Goal: Transaction & Acquisition: Purchase product/service

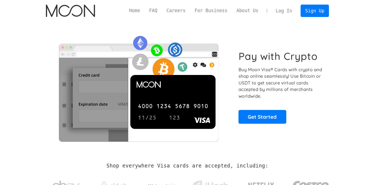
click at [280, 9] on link "Log In" at bounding box center [283, 11] width 25 height 12
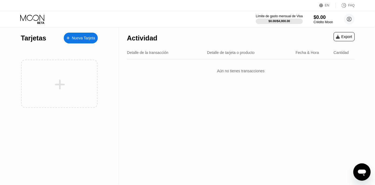
click at [244, 83] on div "Actividad Export Detalle de la transacción Detalle de tarjeta o producto Fecha …" at bounding box center [241, 106] width 244 height 158
click at [319, 21] on div "Crédito Moon" at bounding box center [324, 22] width 20 height 4
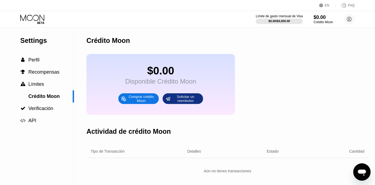
click at [146, 103] on div "Comprar crédito Moon" at bounding box center [141, 99] width 30 height 9
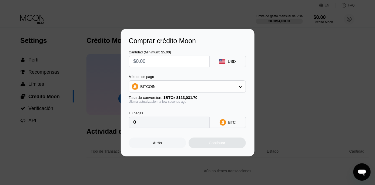
click at [145, 61] on input "text" at bounding box center [170, 61] width 72 height 11
type input "$46"
type input "0.00040697"
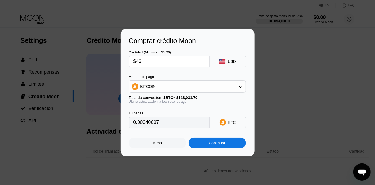
type input "$4"
type input "0.00003539"
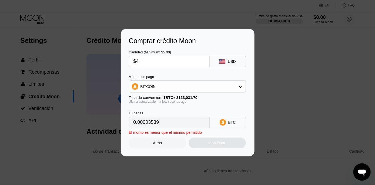
type input "$45"
type input "0.00039812"
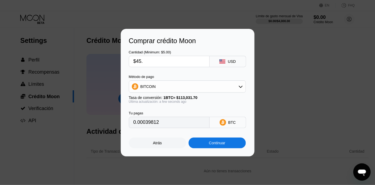
type input "$45.5"
type input "0.00040255"
type input "$45."
type input "0.00039812"
type input "$45.7"
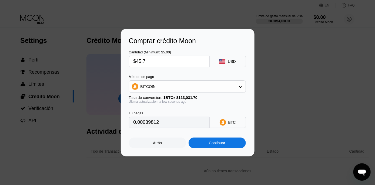
type input "0.00040432"
type input "$45."
type input "0.00039812"
type input "$45.9"
type input "0.00040609"
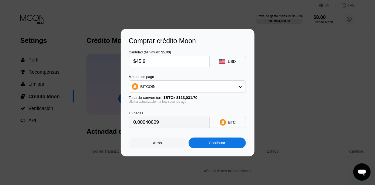
type input "$45."
type input "0.00039812"
type input "$45.8"
type input "0.00040520"
type input "$45."
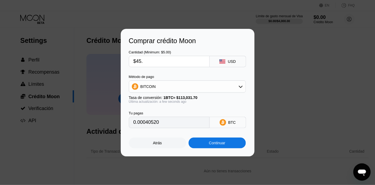
type input "0.00039812"
type input "$45.7"
type input "0.00040432"
type input "$45."
type input "0.00039812"
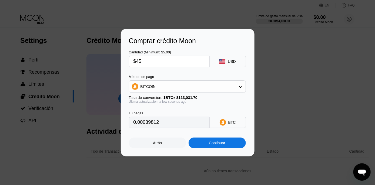
type input "$45"
click at [212, 144] on div "Continuar" at bounding box center [217, 143] width 16 height 4
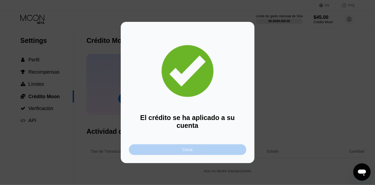
click at [191, 145] on div "Cerca" at bounding box center [188, 150] width 118 height 11
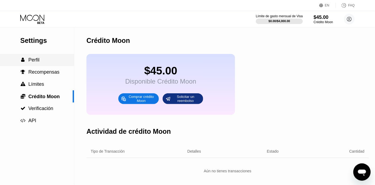
click at [37, 60] on span "Perfil" at bounding box center [33, 59] width 11 height 5
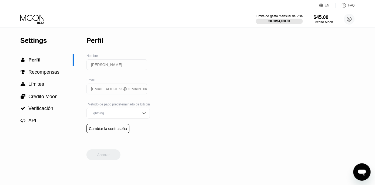
click at [35, 19] on icon at bounding box center [32, 19] width 25 height 9
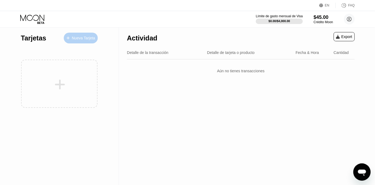
click at [76, 39] on div "Nueva Tarjeta" at bounding box center [83, 38] width 23 height 5
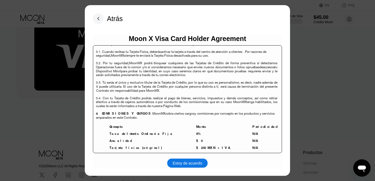
scroll to position [1138, 0]
click at [191, 163] on div "Estoy de acuerdo" at bounding box center [187, 163] width 29 height 5
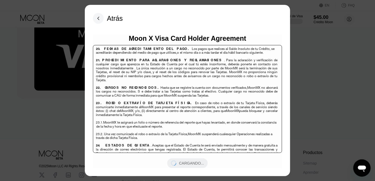
scroll to position [2055, 0]
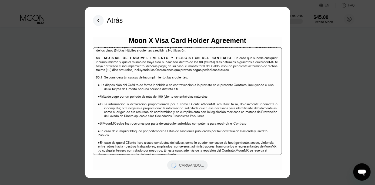
scroll to position [3501, 0]
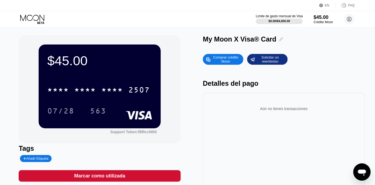
click at [281, 38] on icon at bounding box center [281, 39] width 4 height 4
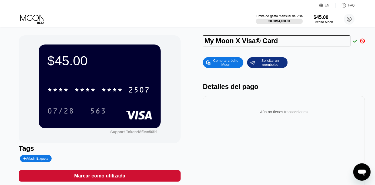
click at [281, 38] on input "My Moon X Visa® Card" at bounding box center [277, 40] width 148 height 11
type input "[PERSON_NAME]"
click at [355, 42] on icon at bounding box center [355, 40] width 4 height 3
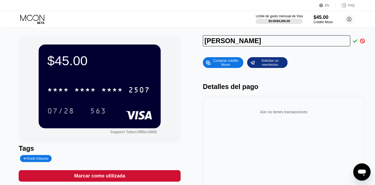
click at [355, 42] on div "[PERSON_NAME]" at bounding box center [284, 40] width 162 height 11
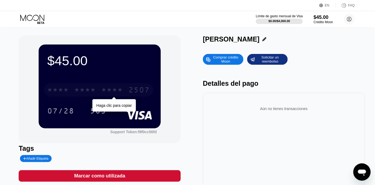
click at [116, 89] on div "* * * *" at bounding box center [112, 90] width 22 height 9
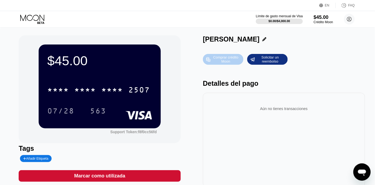
click at [229, 59] on div "Comprar crédito Moon" at bounding box center [226, 59] width 30 height 9
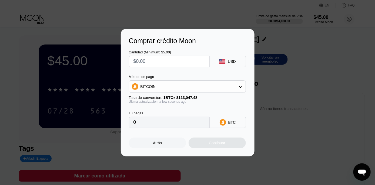
click at [175, 62] on input "text" at bounding box center [170, 61] width 72 height 11
type input "$5"
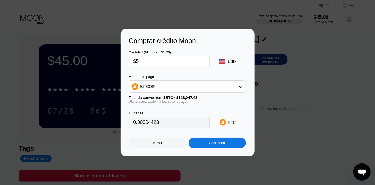
type input "0.00004423"
type input "$53"
type input "0.00046883"
type input "$53"
click at [219, 145] on div "Continuar" at bounding box center [217, 143] width 16 height 4
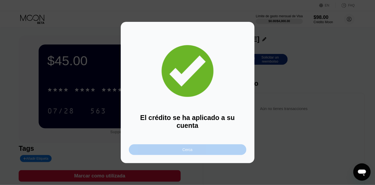
click at [219, 146] on div "Cerca" at bounding box center [188, 150] width 118 height 11
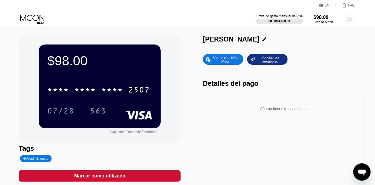
click at [351, 17] on circle at bounding box center [349, 19] width 11 height 11
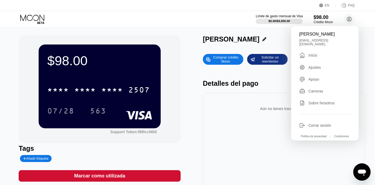
drag, startPoint x: 134, startPoint y: 29, endPoint x: 51, endPoint y: -22, distance: 96.7
click at [51, 0] on html "EN Idioma Select an item Ahorrar FAQ Límite de gasto mensual de Visa $0.00 / $4…" at bounding box center [187, 92] width 375 height 185
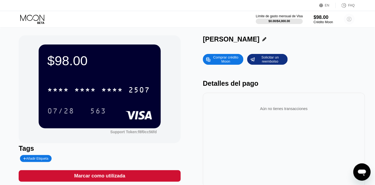
click at [353, 24] on icon at bounding box center [349, 19] width 11 height 11
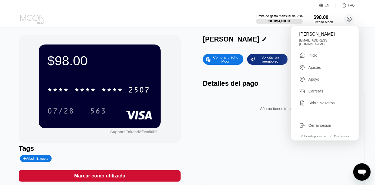
click at [30, 17] on icon at bounding box center [32, 19] width 25 height 9
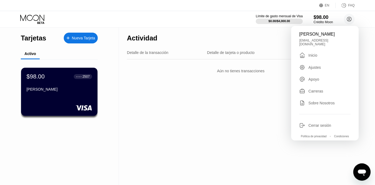
click at [160, 131] on div "Actividad Export Detalle de la transacción Detalle de tarjeta o producto Fecha …" at bounding box center [241, 106] width 244 height 158
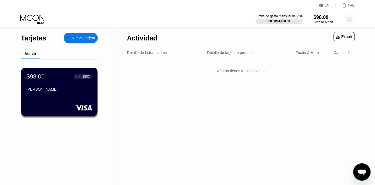
click at [351, 23] on circle at bounding box center [349, 19] width 11 height 11
